Goal: Find specific page/section: Find specific page/section

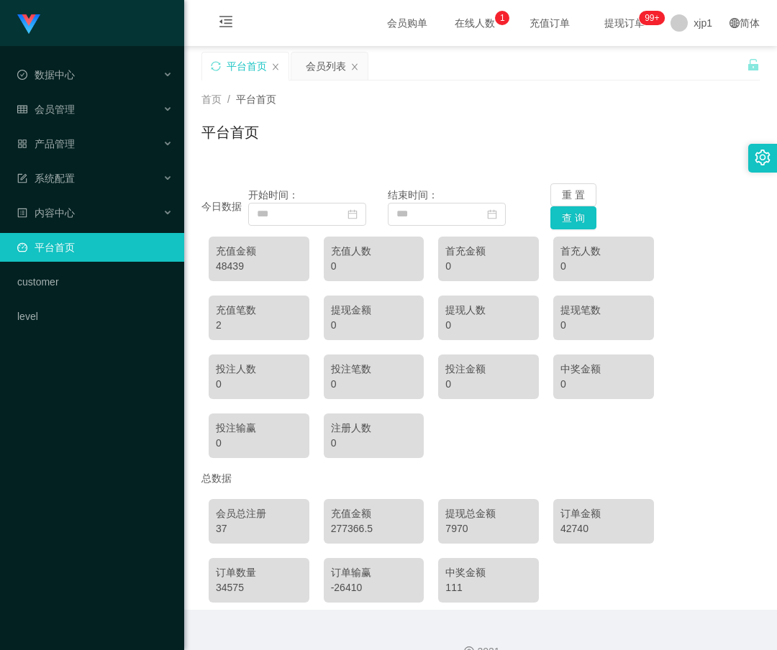
click at [94, 243] on link "平台首页" at bounding box center [94, 247] width 155 height 29
click at [78, 109] on div "会员管理" at bounding box center [92, 109] width 184 height 29
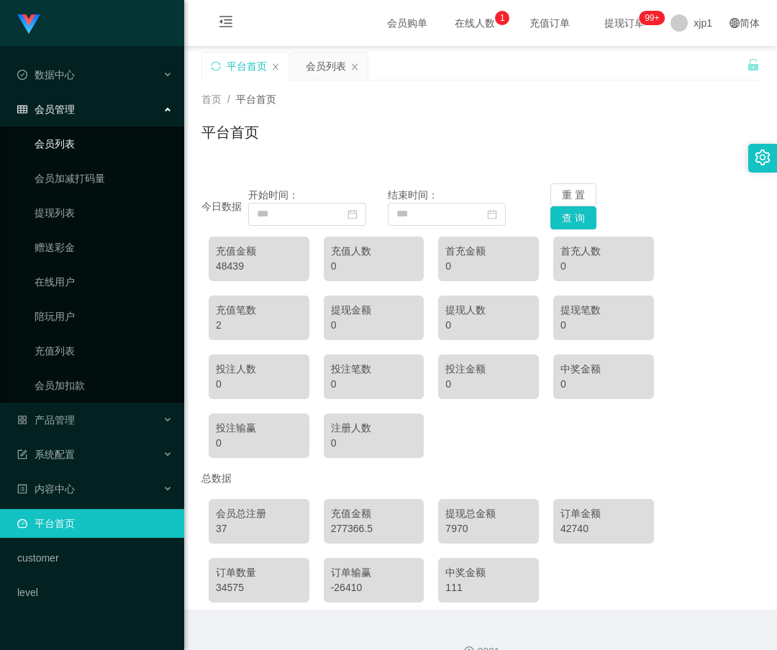
click at [81, 135] on link "会员列表" at bounding box center [104, 143] width 138 height 29
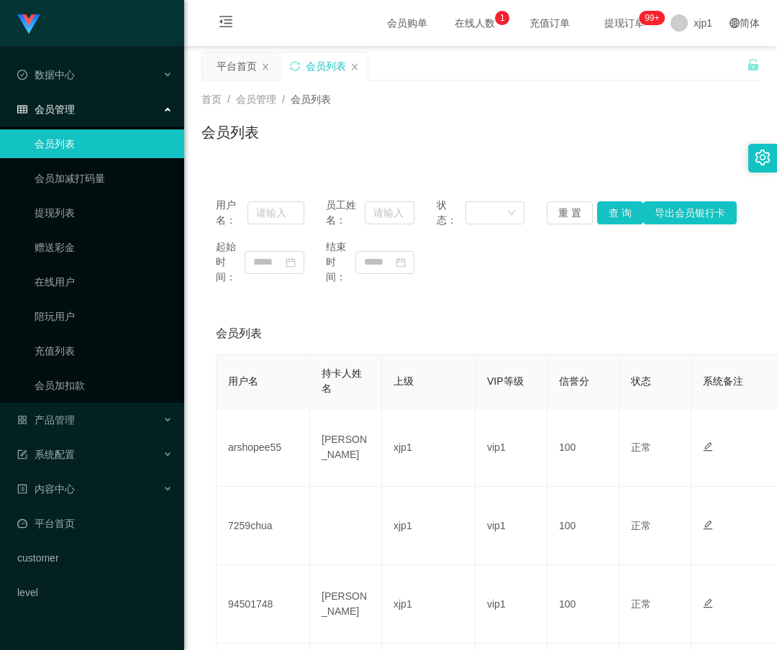
click at [83, 118] on div "会员管理" at bounding box center [92, 109] width 184 height 29
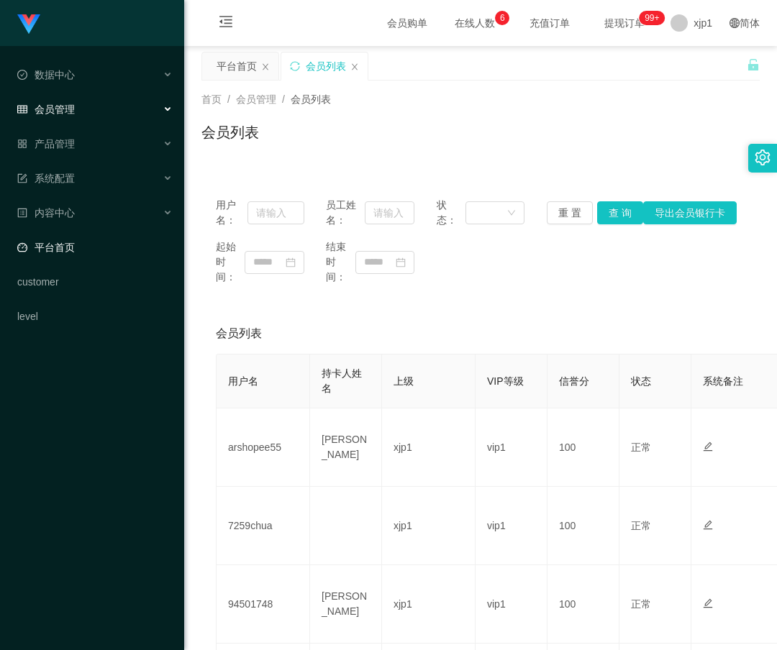
click at [86, 234] on link "平台首页" at bounding box center [94, 247] width 155 height 29
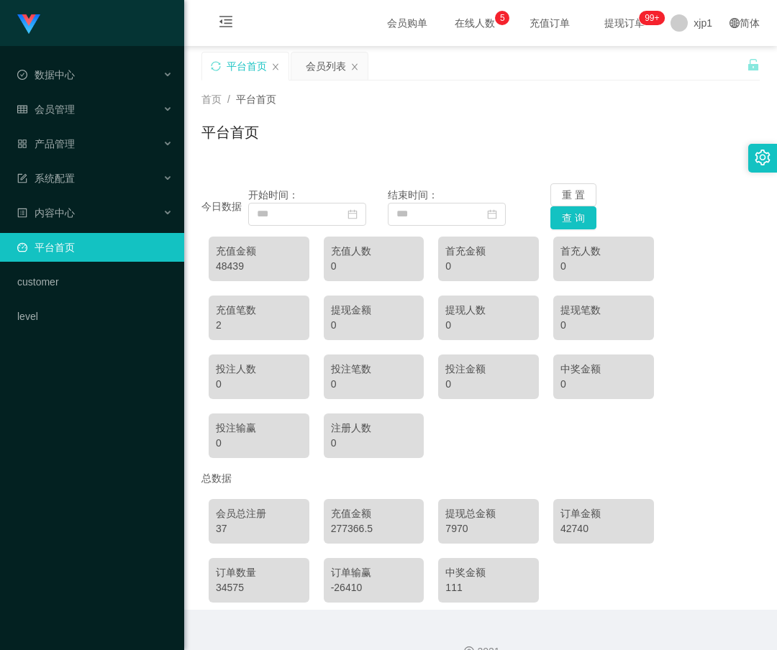
click at [110, 240] on link "平台首页" at bounding box center [94, 247] width 155 height 29
click at [83, 120] on div "会员管理" at bounding box center [92, 109] width 184 height 29
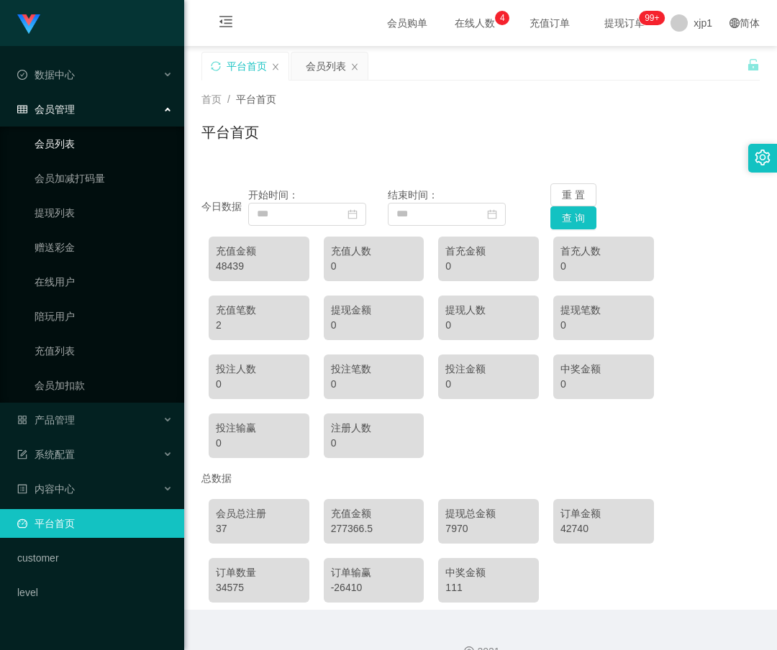
click at [83, 140] on link "会员列表" at bounding box center [104, 143] width 138 height 29
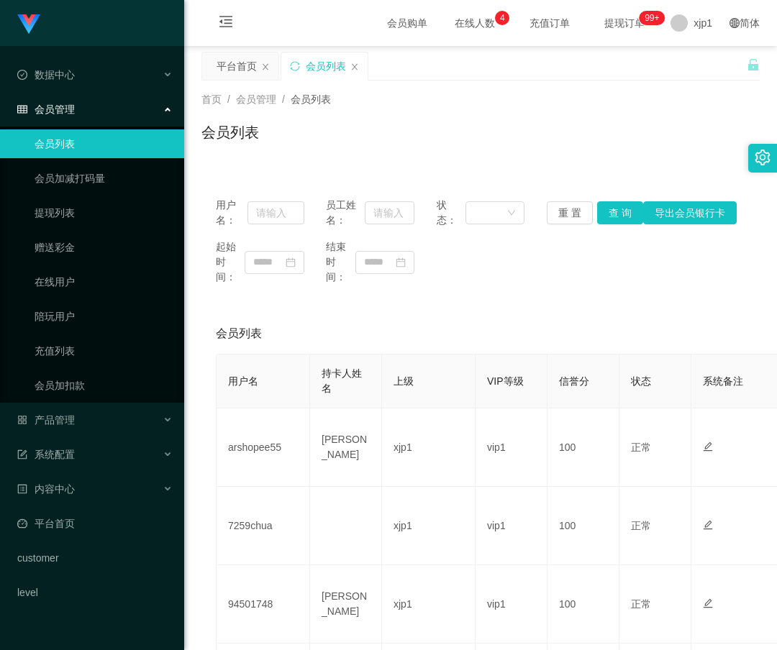
click at [102, 113] on div "会员管理" at bounding box center [92, 109] width 184 height 29
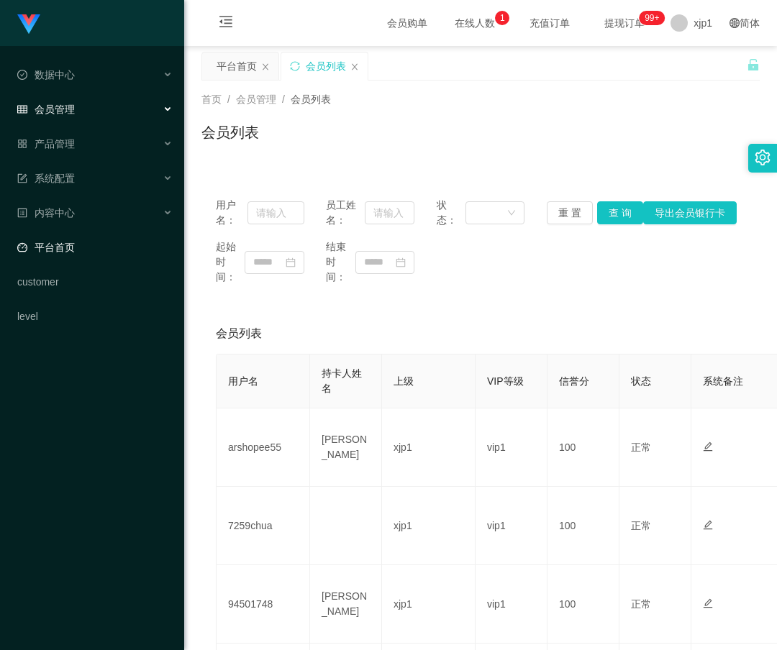
click at [83, 236] on link "平台首页" at bounding box center [94, 247] width 155 height 29
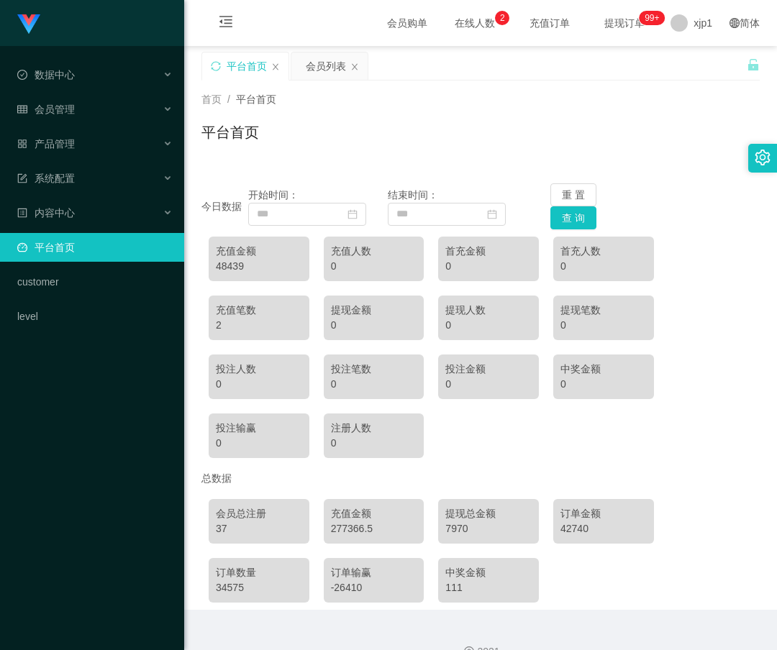
click at [118, 243] on link "平台首页" at bounding box center [94, 247] width 155 height 29
click at [69, 111] on span "会员管理" at bounding box center [46, 110] width 58 height 12
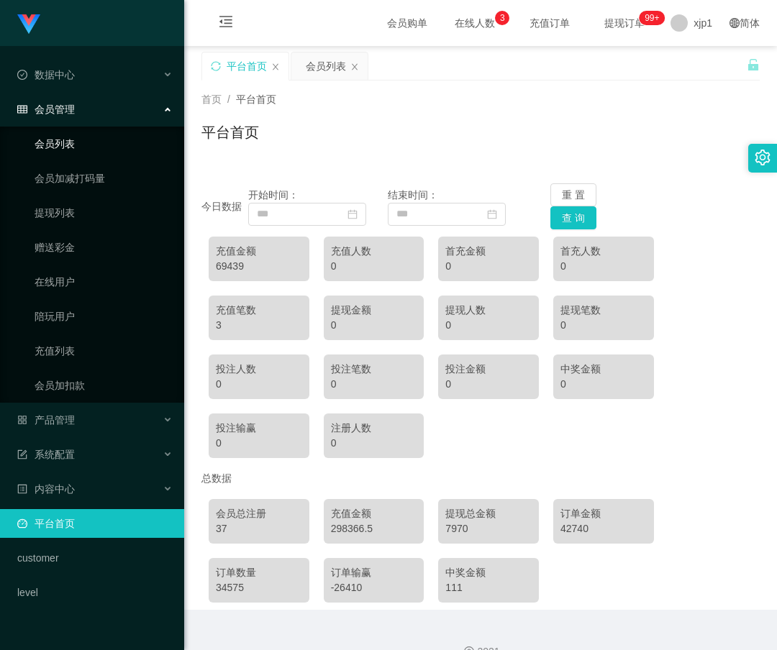
click at [75, 140] on link "会员列表" at bounding box center [104, 143] width 138 height 29
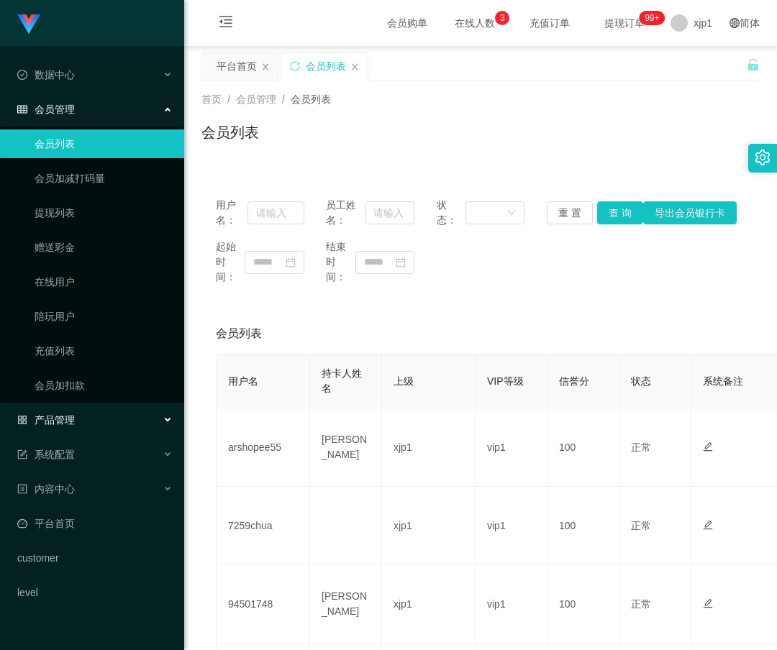
click at [63, 422] on span "产品管理" at bounding box center [46, 420] width 58 height 12
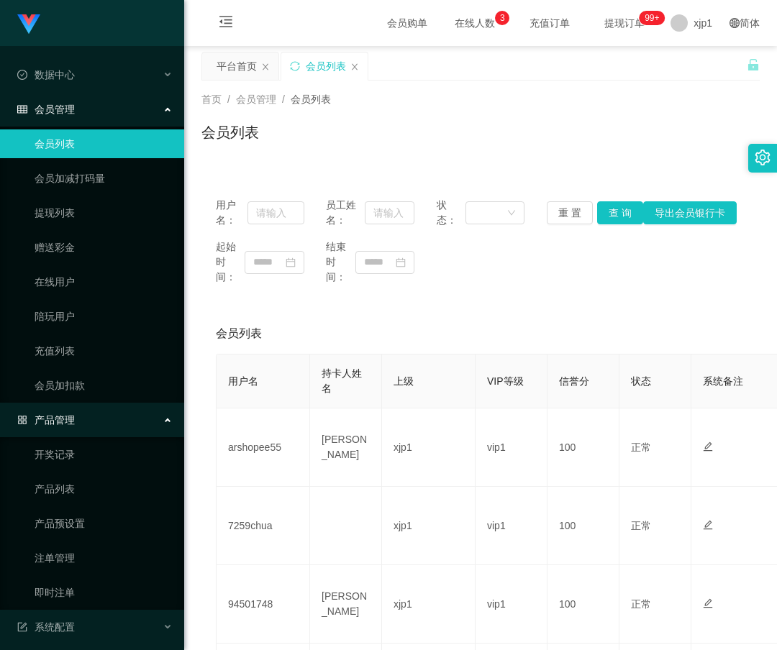
click at [64, 415] on span "产品管理" at bounding box center [46, 420] width 58 height 12
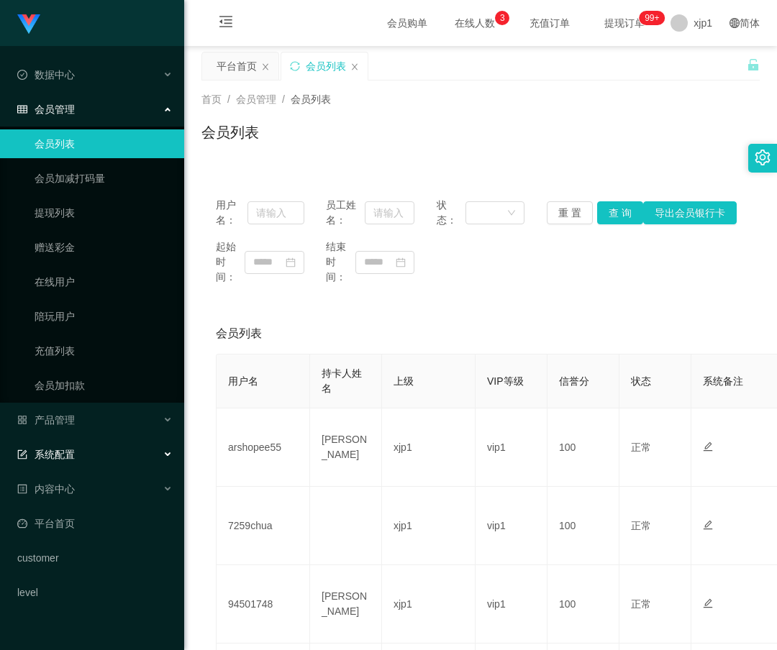
click at [89, 452] on div "系统配置" at bounding box center [92, 454] width 184 height 29
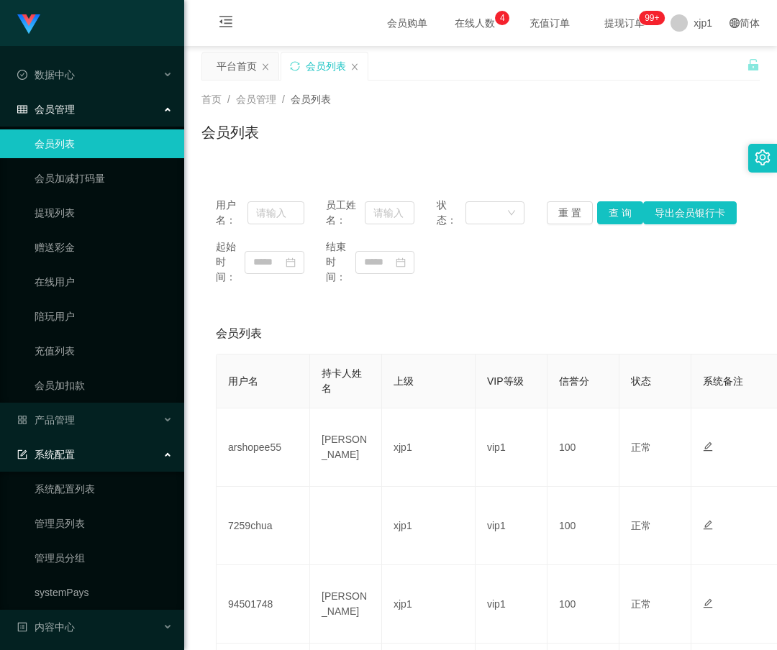
click at [119, 142] on link "会员列表" at bounding box center [104, 143] width 138 height 29
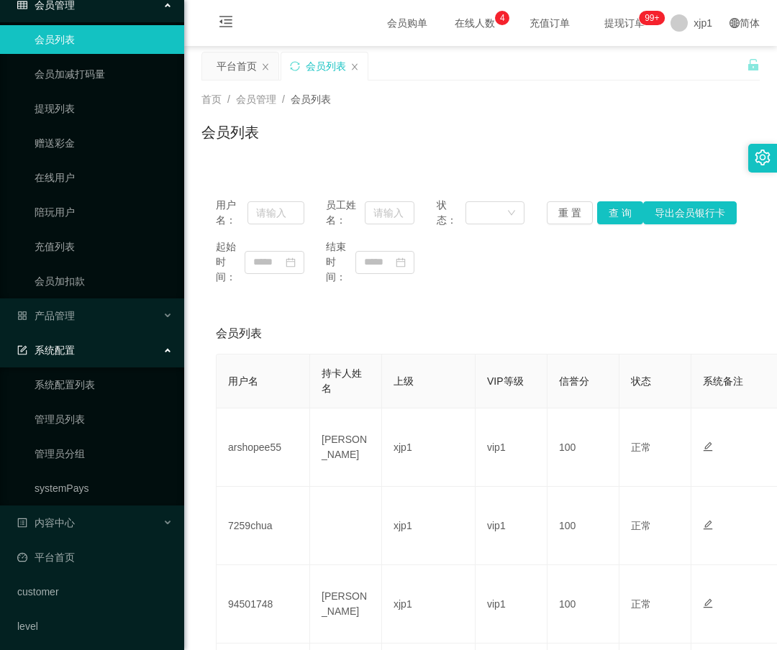
scroll to position [109, 0]
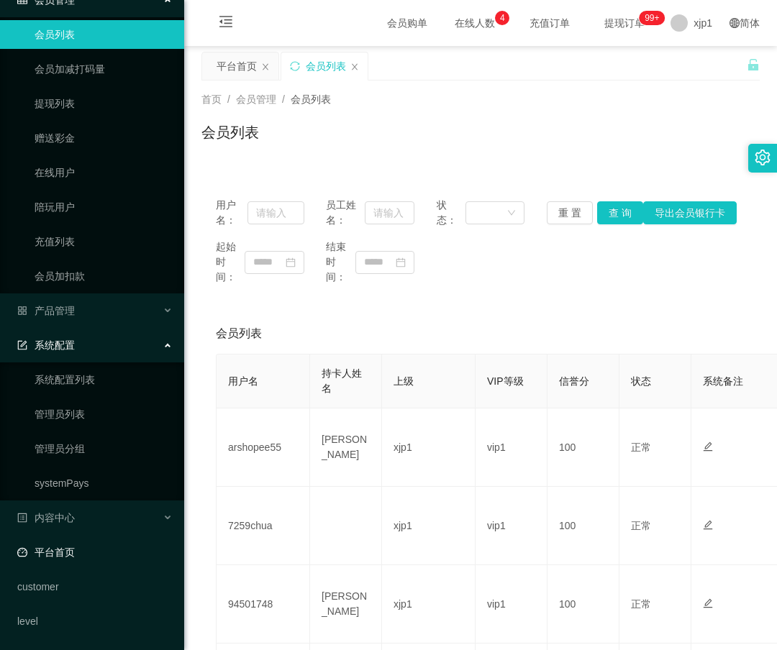
click at [94, 563] on link "平台首页" at bounding box center [94, 552] width 155 height 29
